Goal: Task Accomplishment & Management: Complete application form

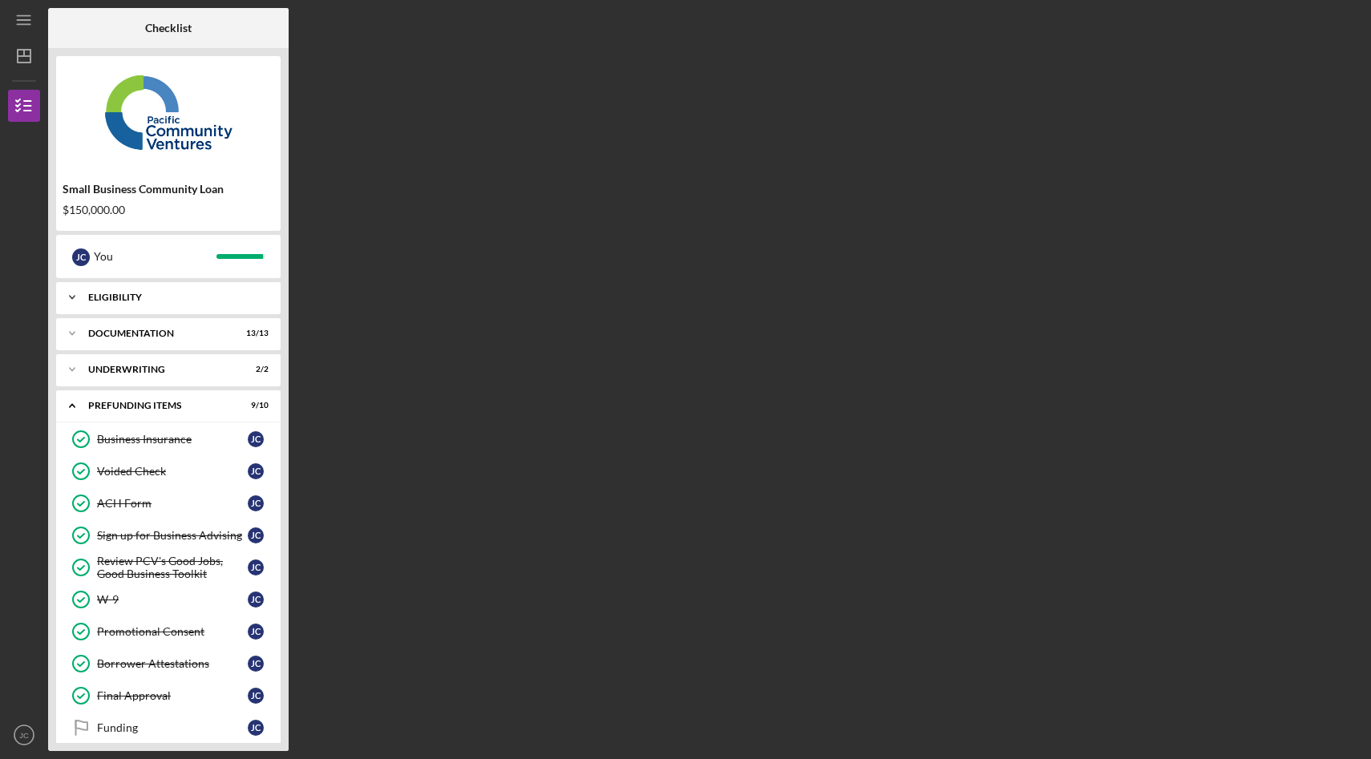
click at [160, 301] on div "Eligibility" at bounding box center [174, 298] width 172 height 10
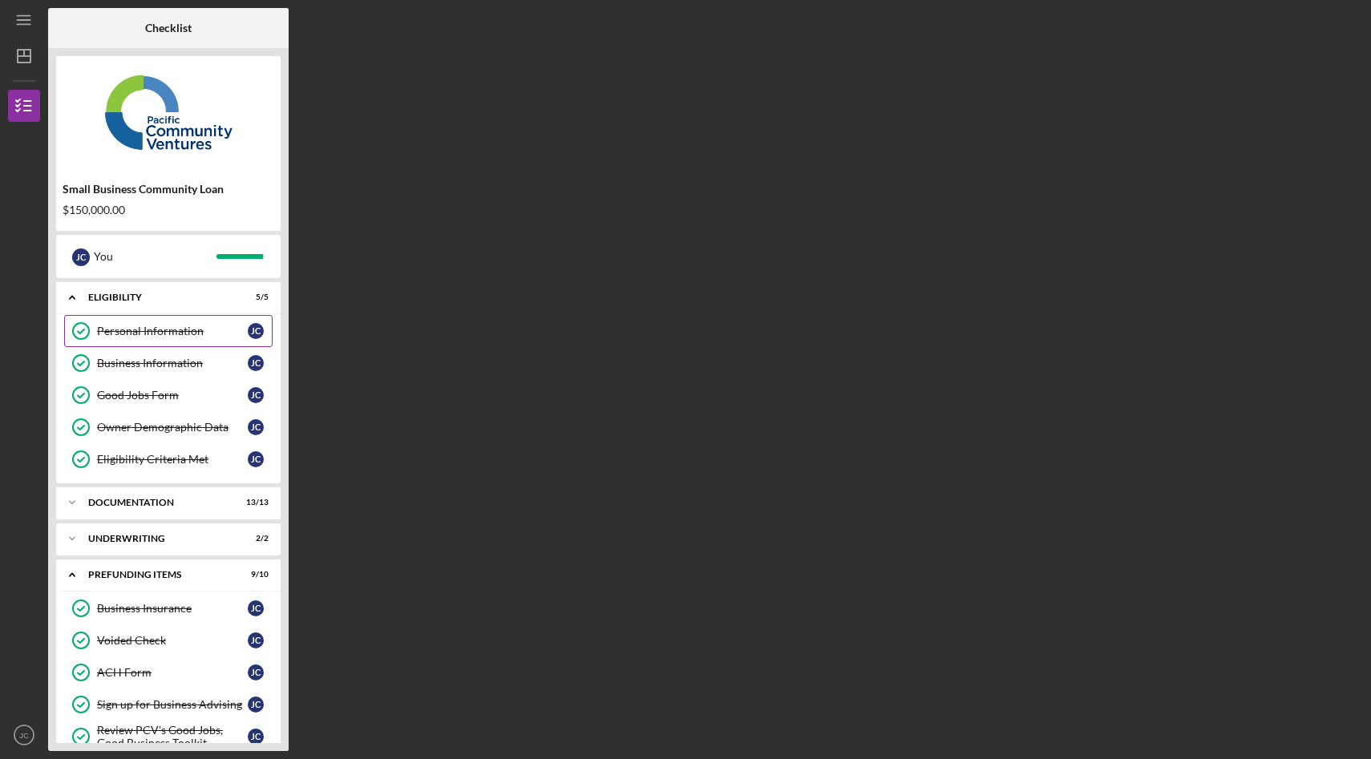
click at [164, 332] on div "Personal Information" at bounding box center [172, 331] width 151 height 13
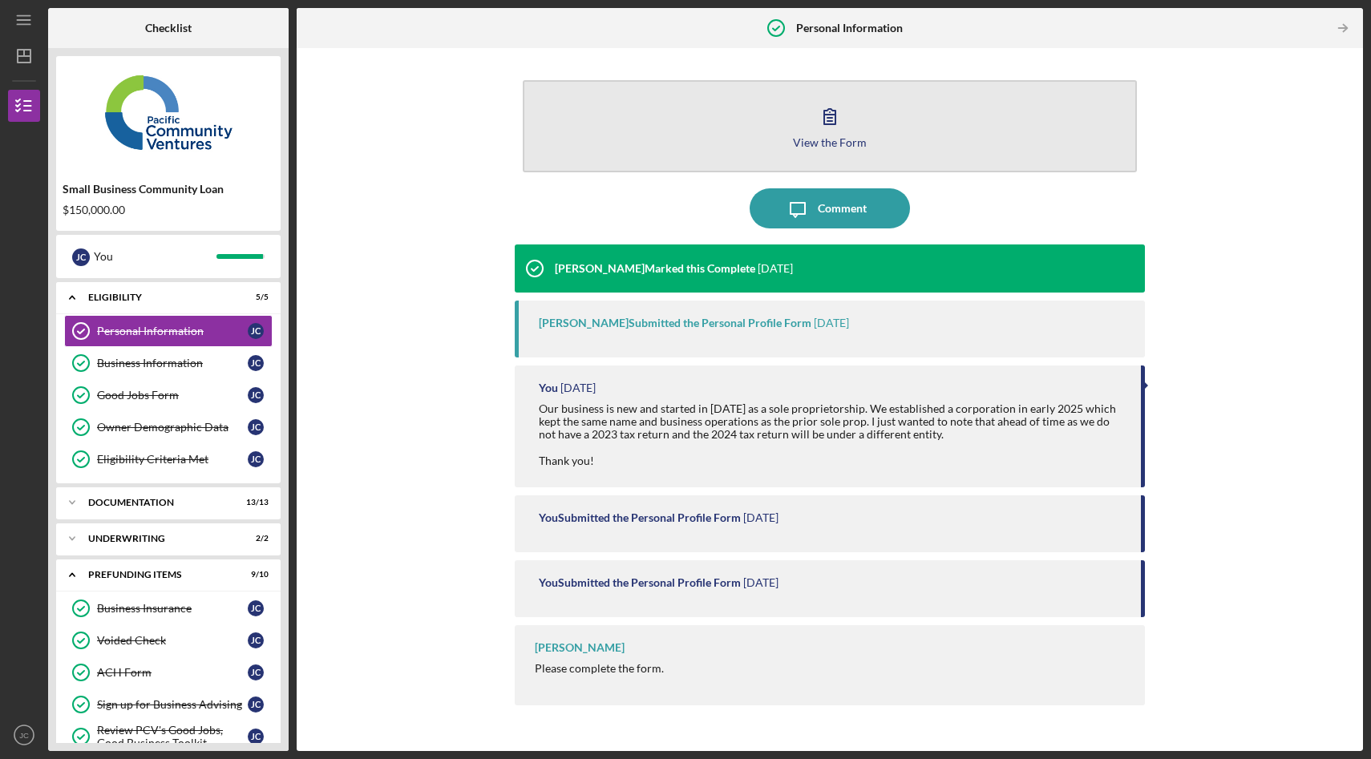
click at [828, 140] on div "View the Form" at bounding box center [830, 142] width 74 height 12
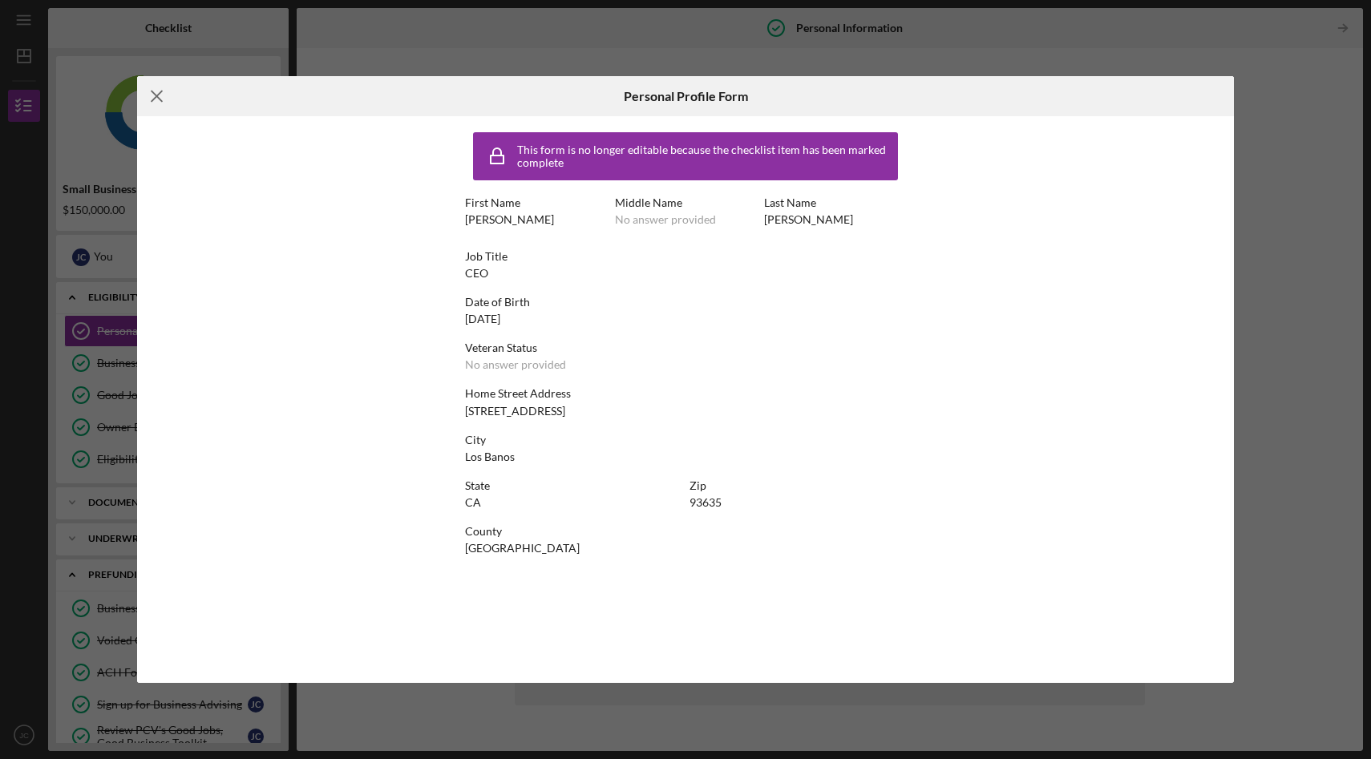
click at [155, 98] on line at bounding box center [157, 96] width 10 height 10
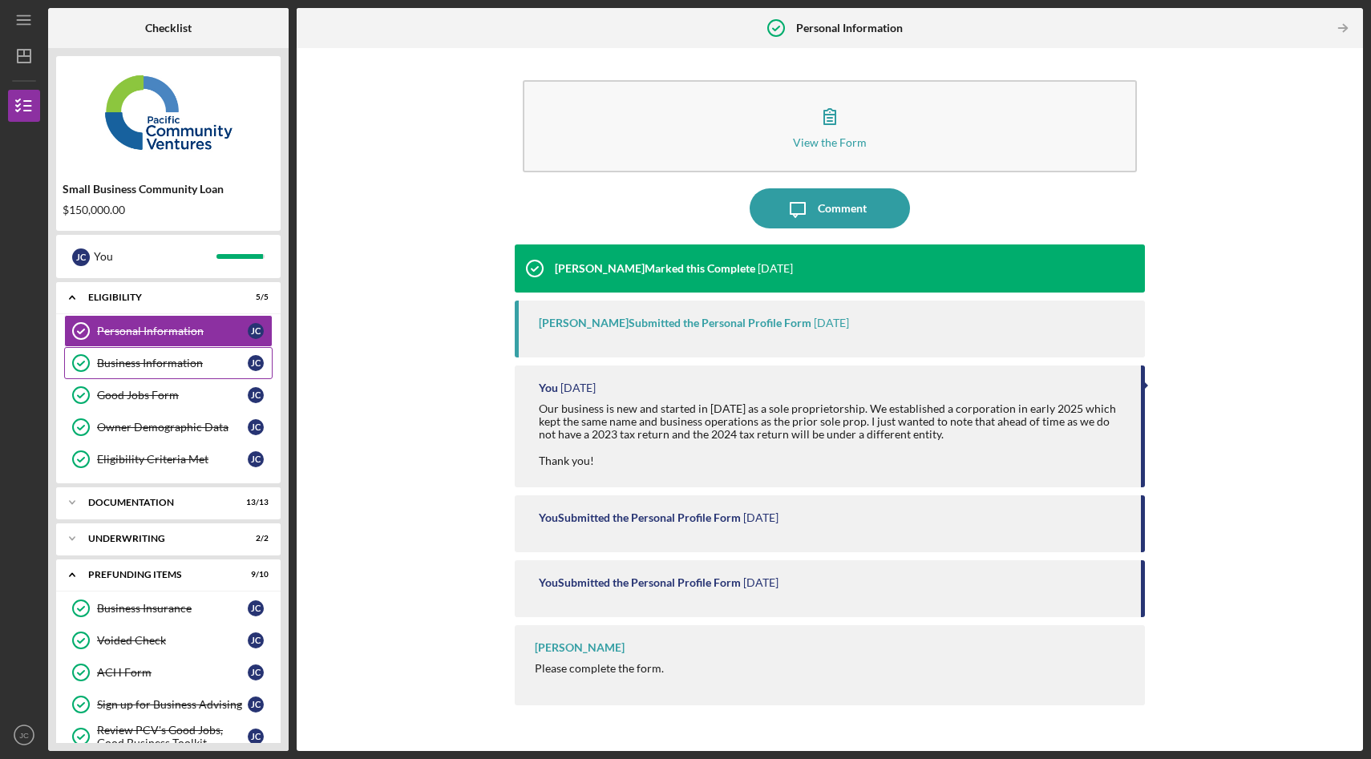
click at [179, 365] on div "Business Information" at bounding box center [172, 363] width 151 height 13
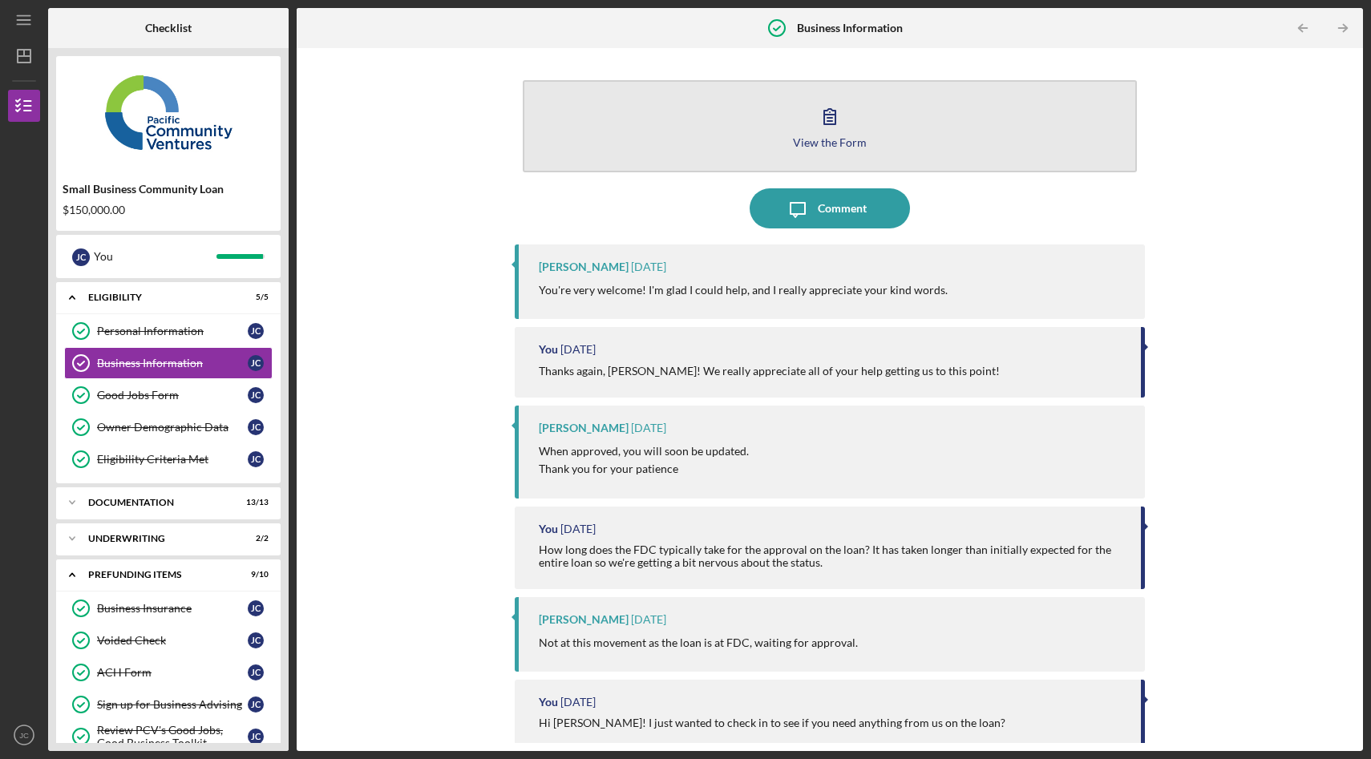
click at [821, 128] on icon "button" at bounding box center [830, 116] width 40 height 40
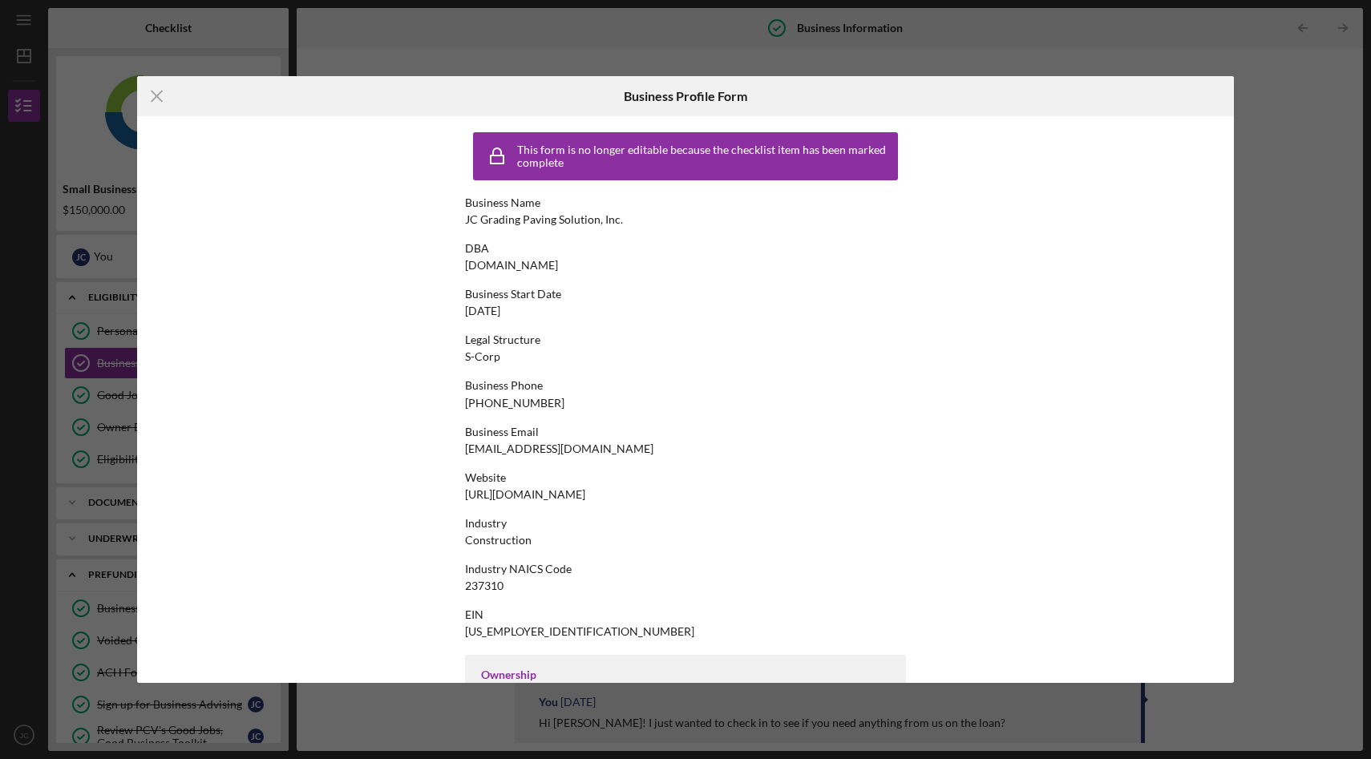
scroll to position [540, 0]
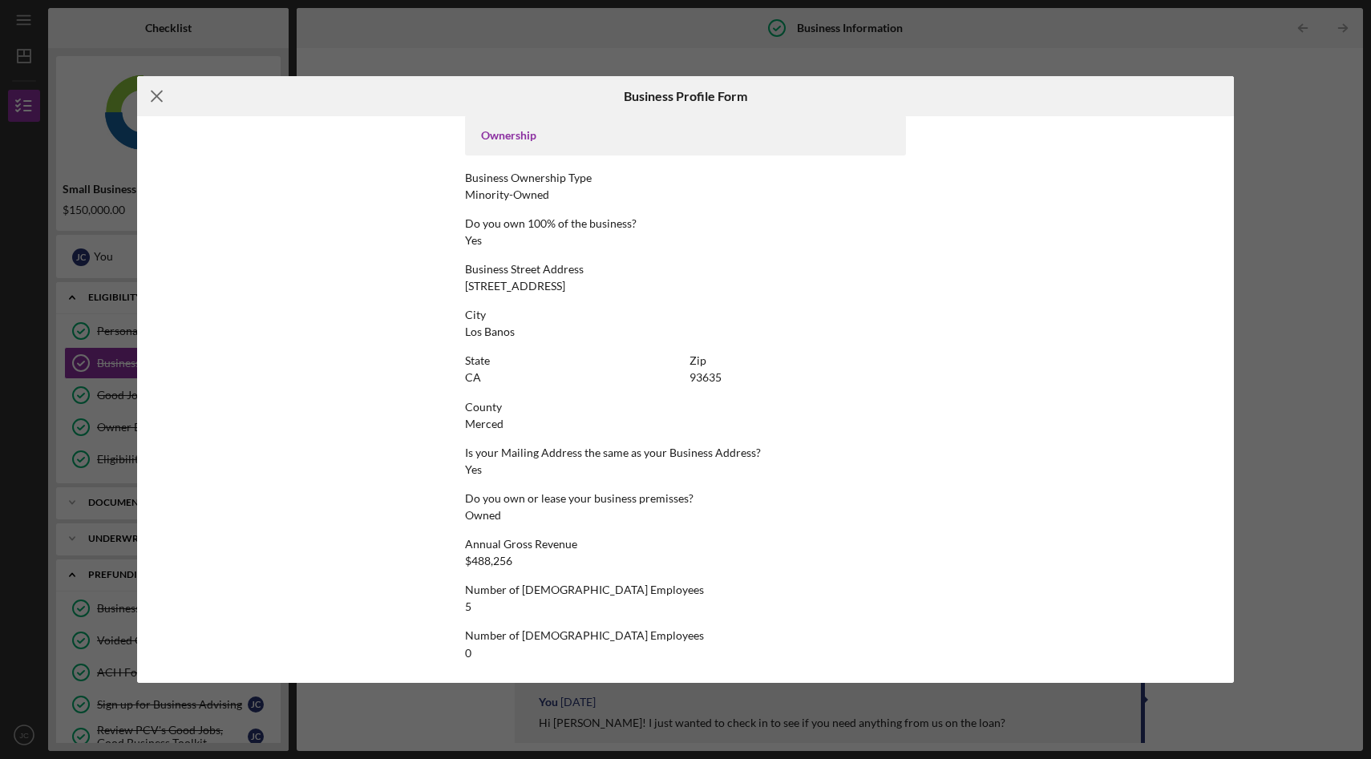
click at [152, 95] on icon "Icon/Menu Close" at bounding box center [157, 96] width 40 height 40
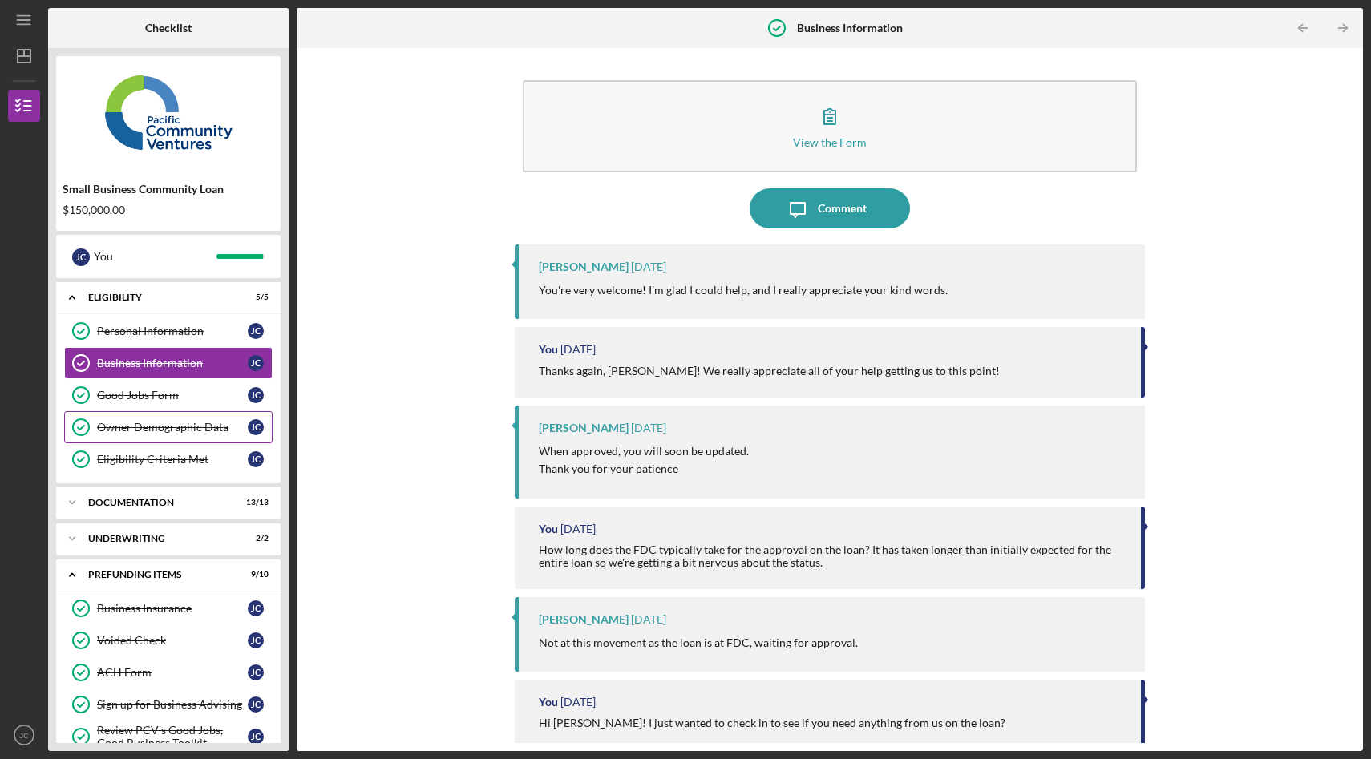
click at [179, 429] on div "Owner Demographic Data" at bounding box center [172, 427] width 151 height 13
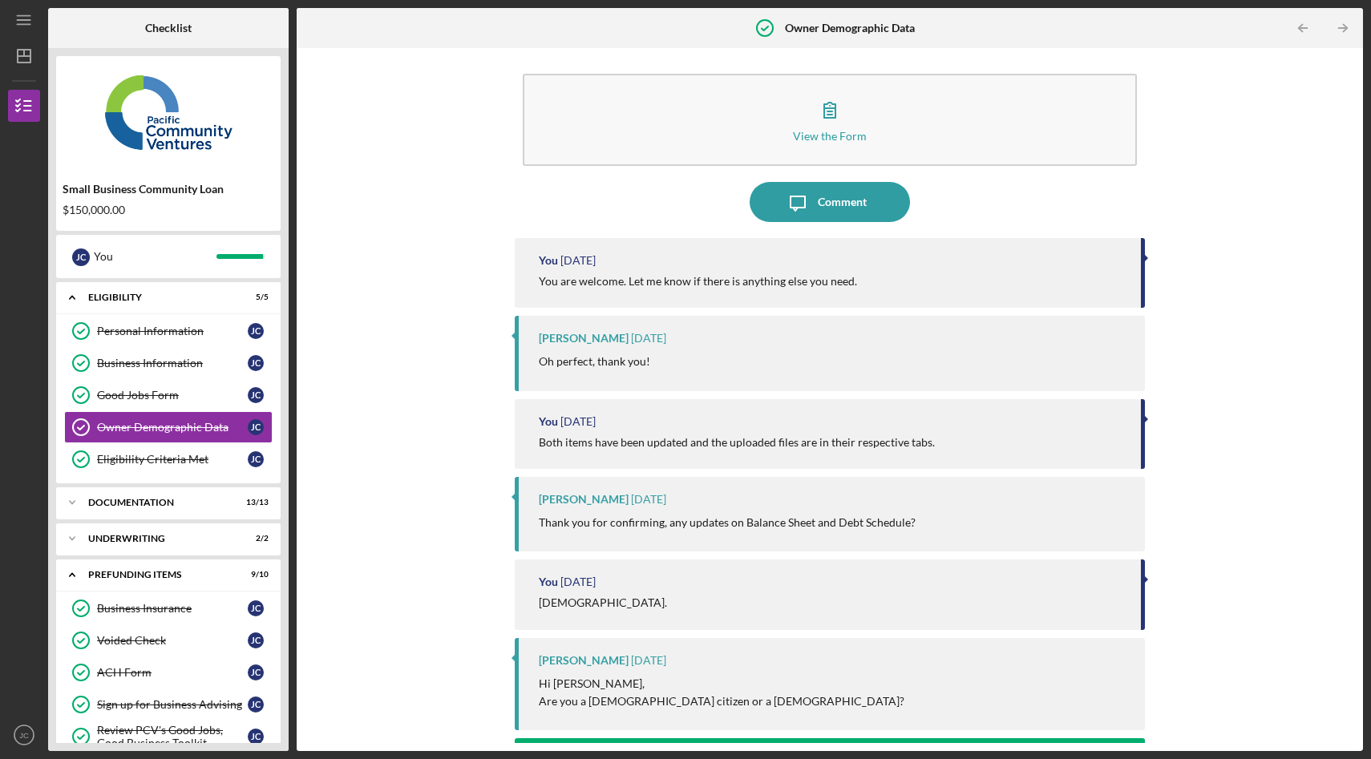
scroll to position [7, 0]
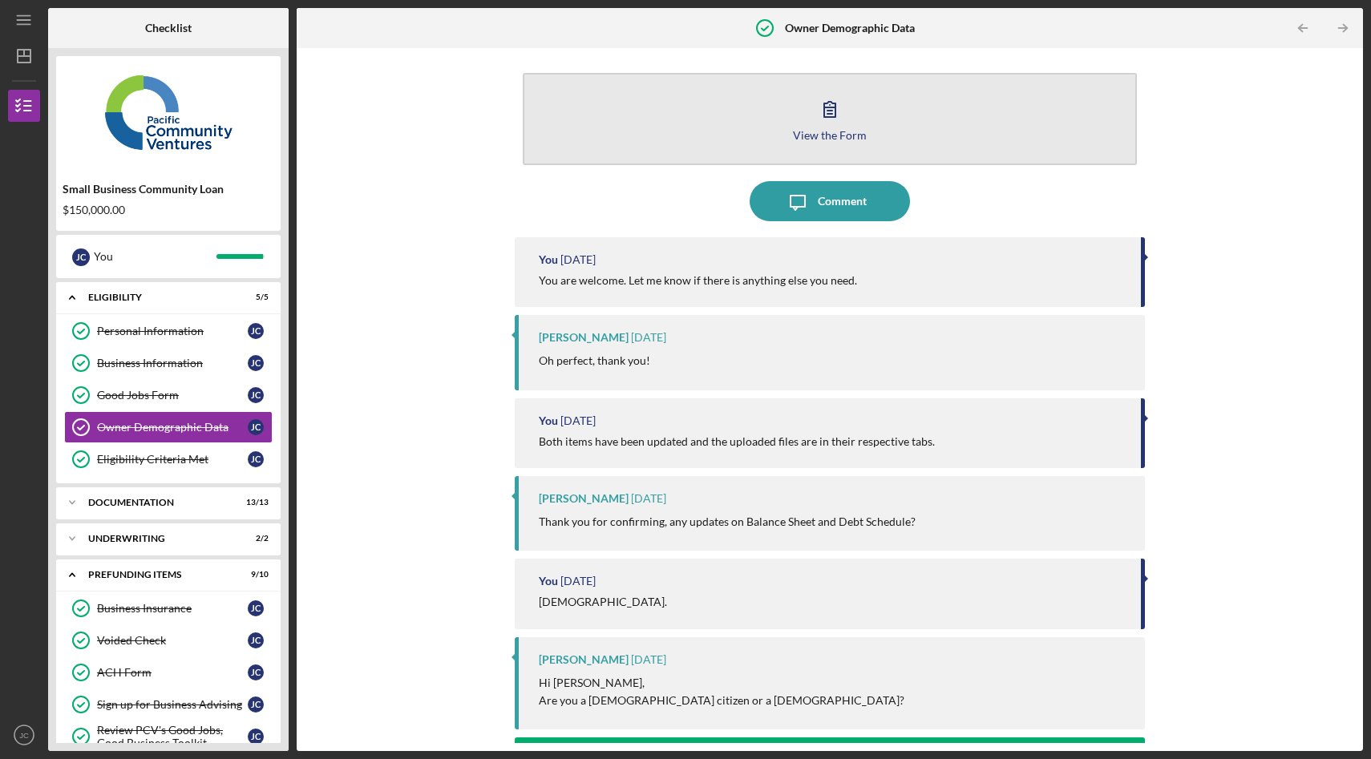
click at [827, 125] on icon "button" at bounding box center [830, 109] width 40 height 40
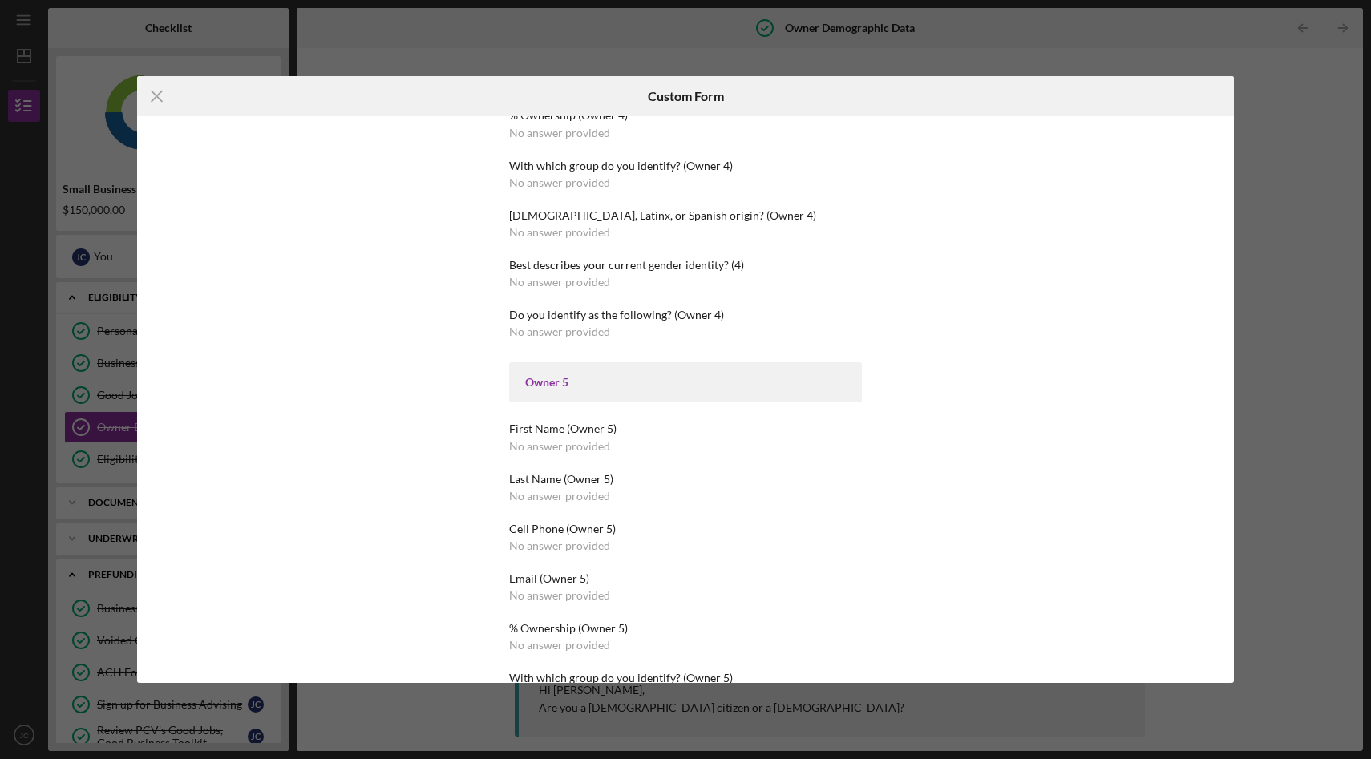
scroll to position [2455, 0]
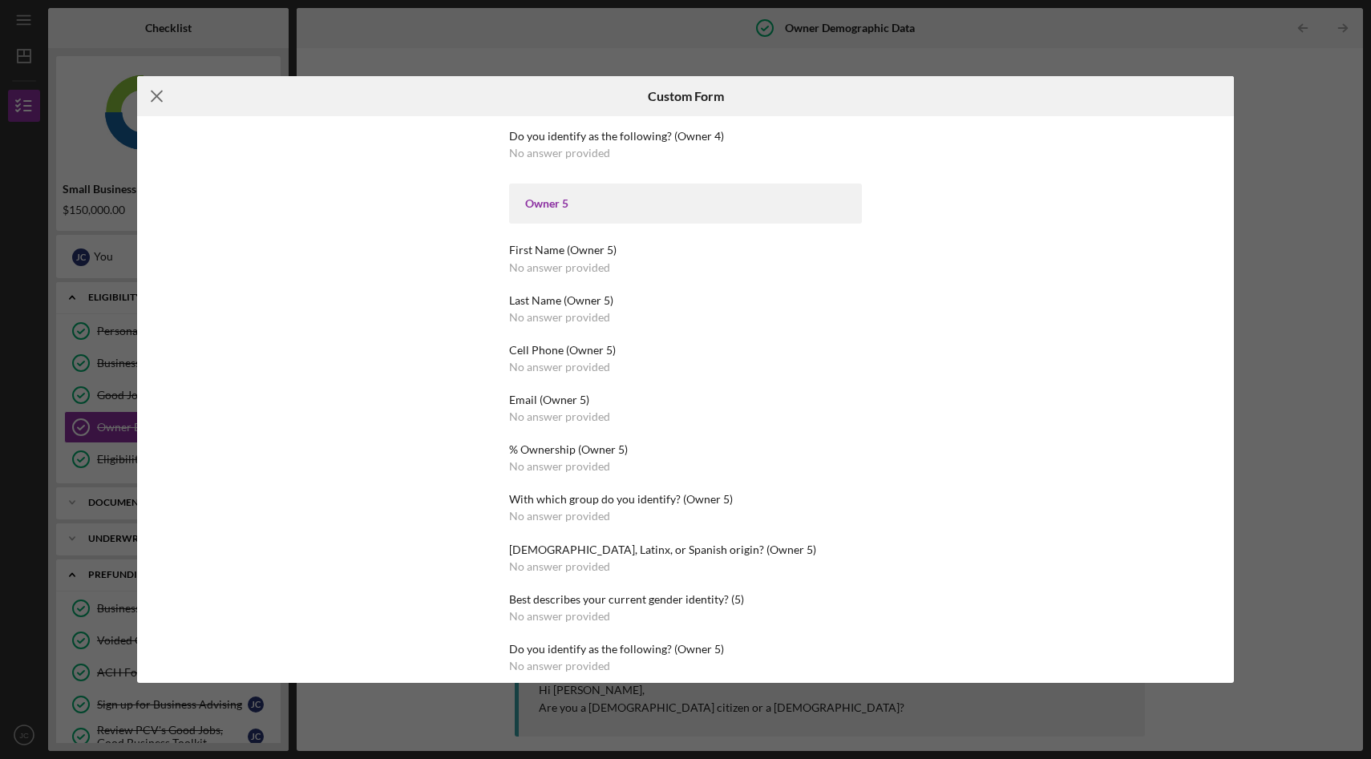
click at [157, 96] on g at bounding box center [157, 96] width 10 height 10
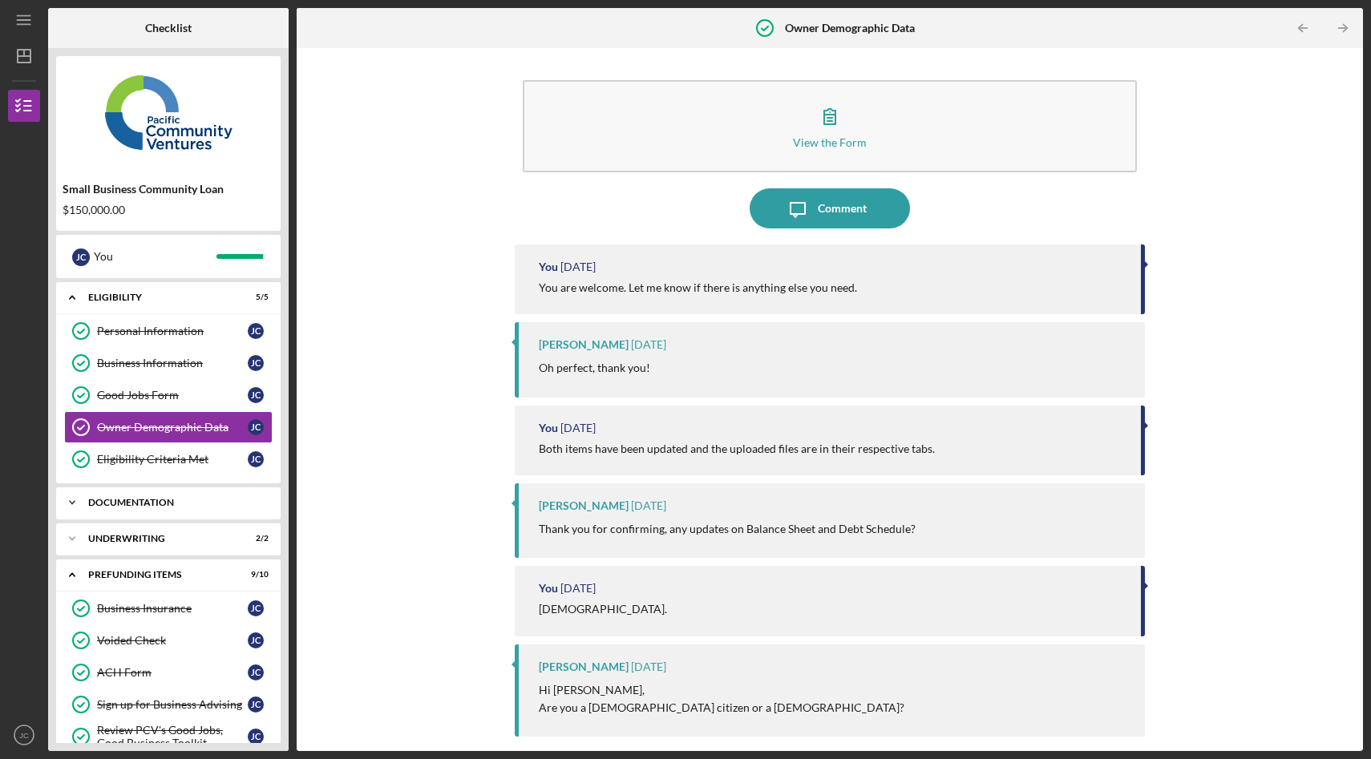
click at [67, 501] on icon "Icon/Expander" at bounding box center [72, 503] width 32 height 32
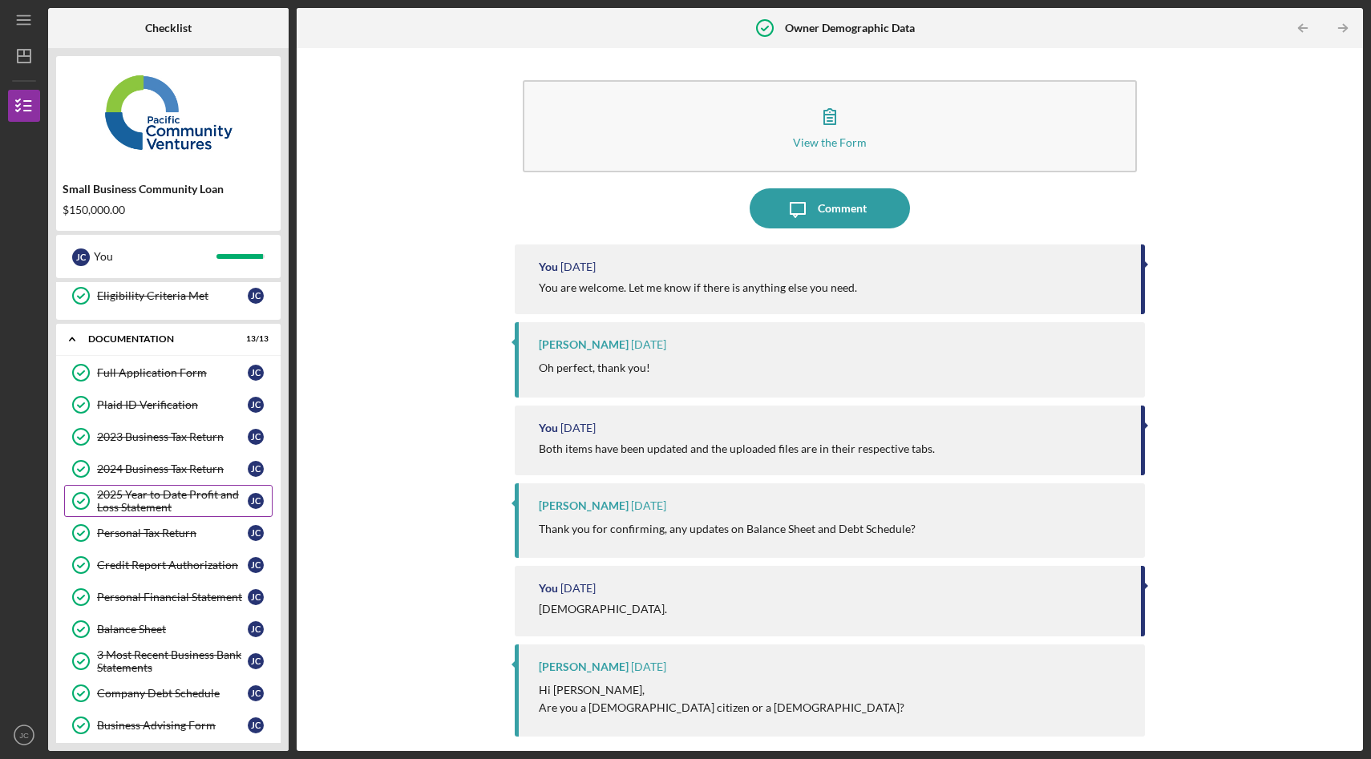
scroll to position [158, 0]
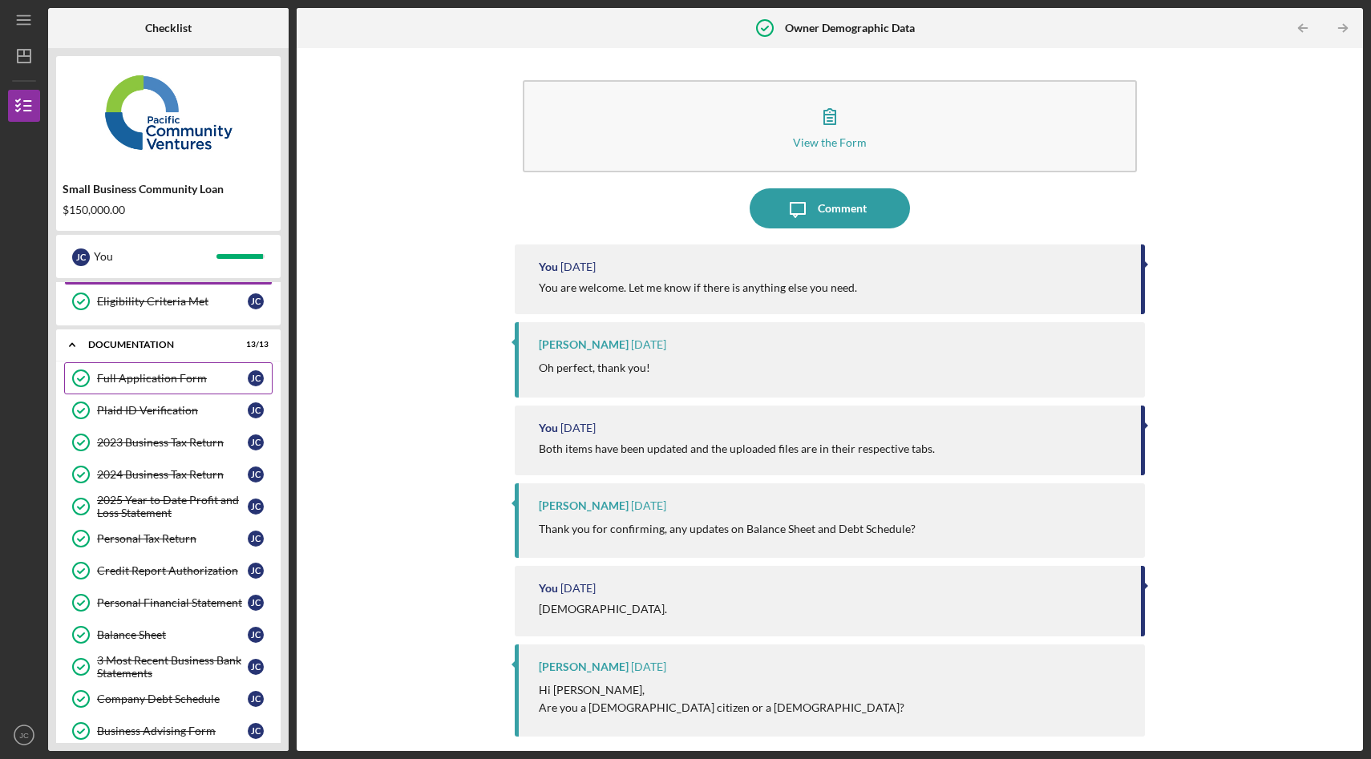
click at [194, 386] on link "Full Application Form Full Application Form [PERSON_NAME]" at bounding box center [168, 378] width 208 height 32
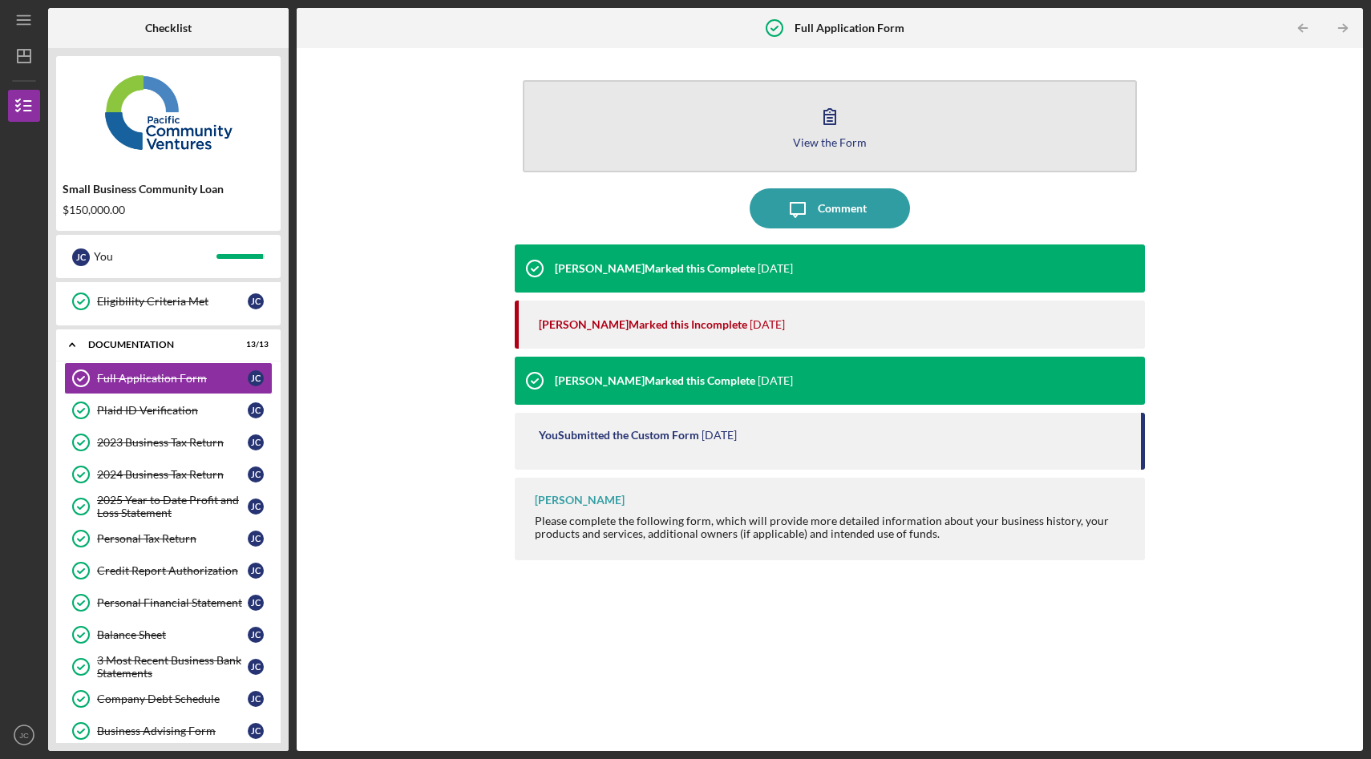
click at [839, 123] on icon "button" at bounding box center [830, 116] width 40 height 40
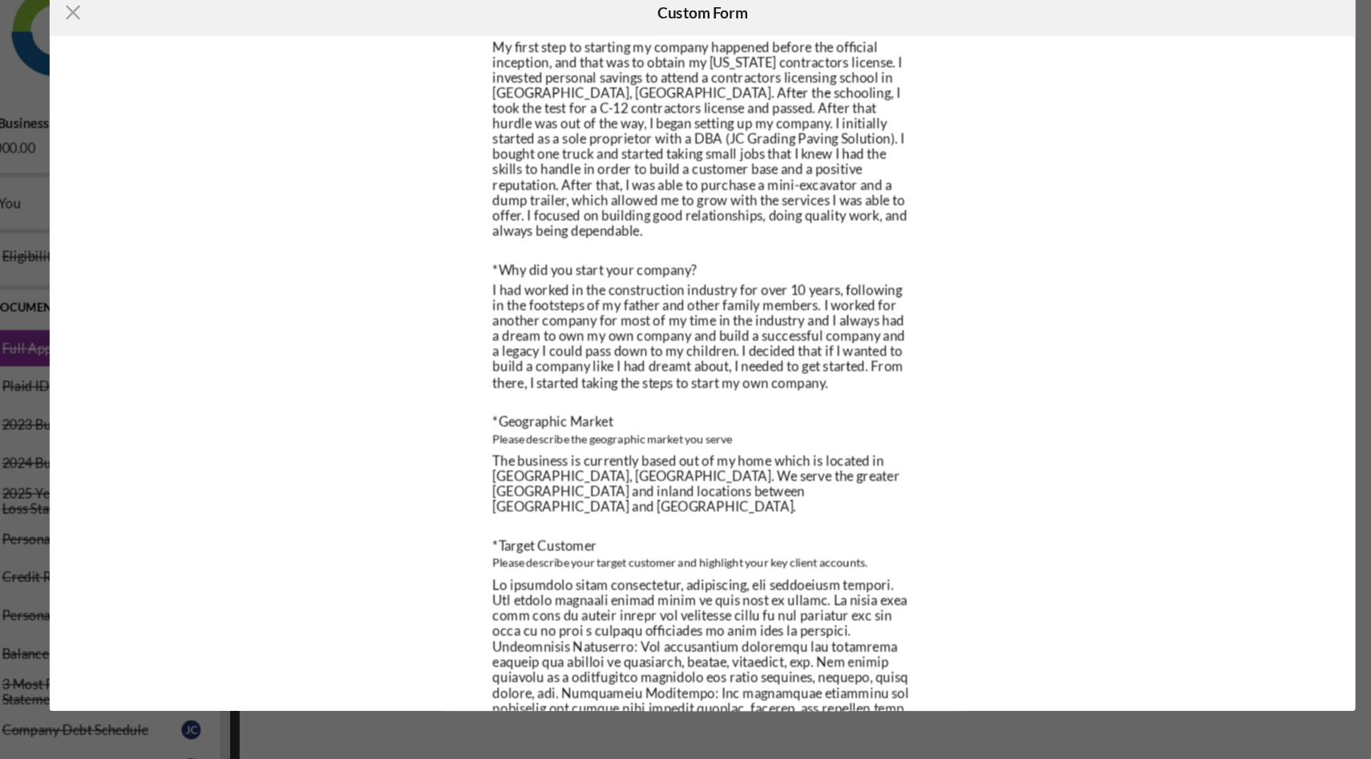
scroll to position [638, 0]
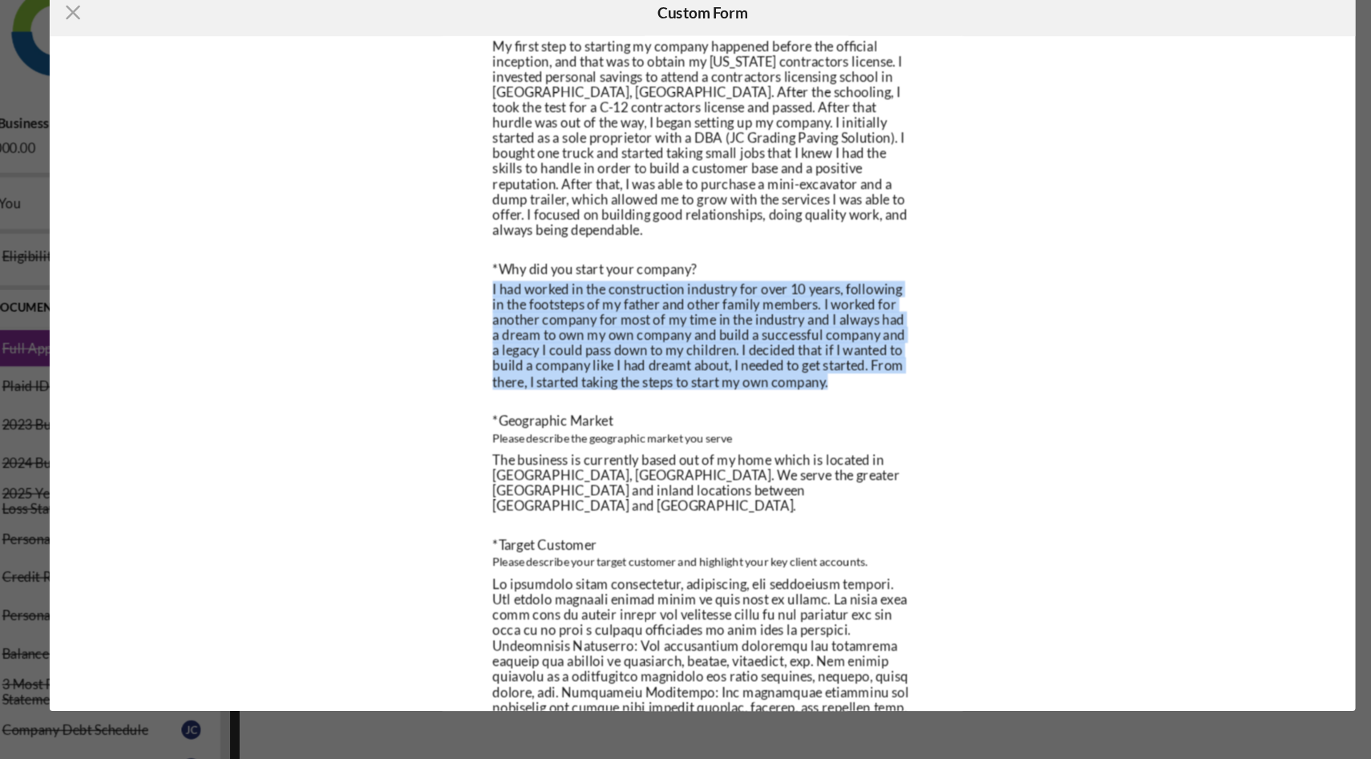
drag, startPoint x: 506, startPoint y: 316, endPoint x: 826, endPoint y: 392, distance: 328.8
click at [827, 394] on div "I had worked in the construction industry for over 10 years, following in the f…" at bounding box center [685, 367] width 353 height 91
copy div "I had worked in the construction industry for over 10 years, following in the f…"
